Goal: Navigation & Orientation: Find specific page/section

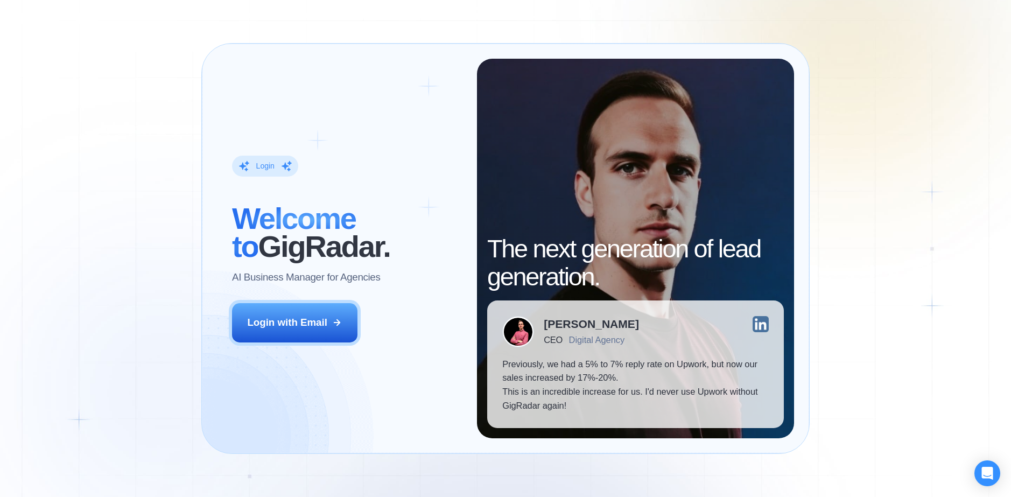
click at [320, 320] on div "Login with Email" at bounding box center [287, 322] width 80 height 14
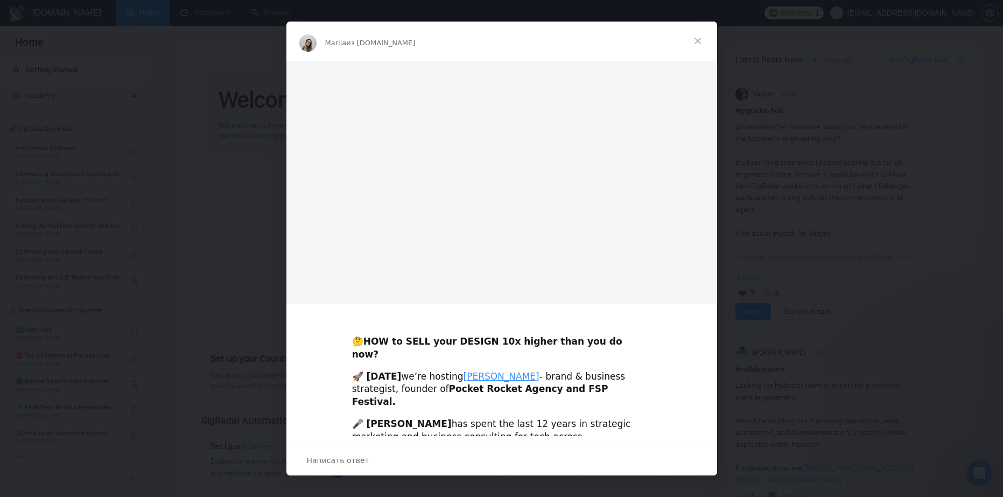
click at [699, 38] on span "Закрыть" at bounding box center [697, 41] width 39 height 39
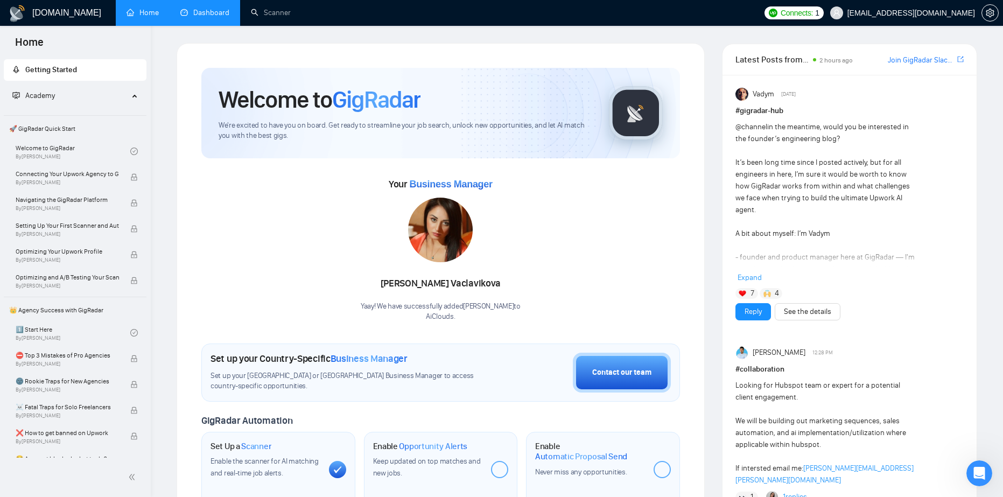
click at [198, 13] on link "Dashboard" at bounding box center [204, 12] width 49 height 9
